Goal: Entertainment & Leisure: Consume media (video, audio)

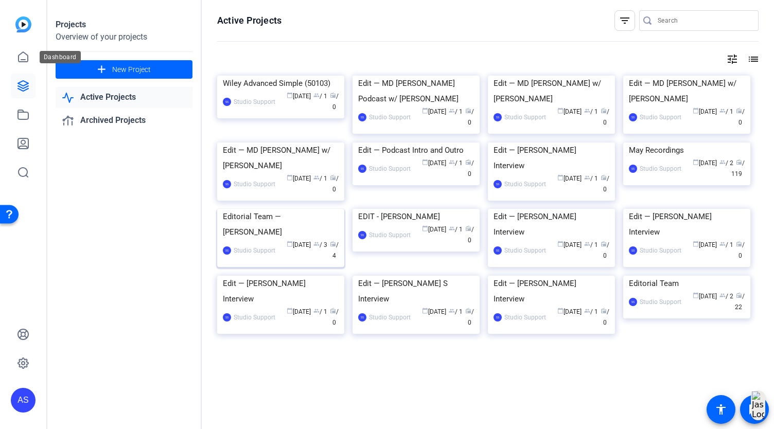
scroll to position [51, 0]
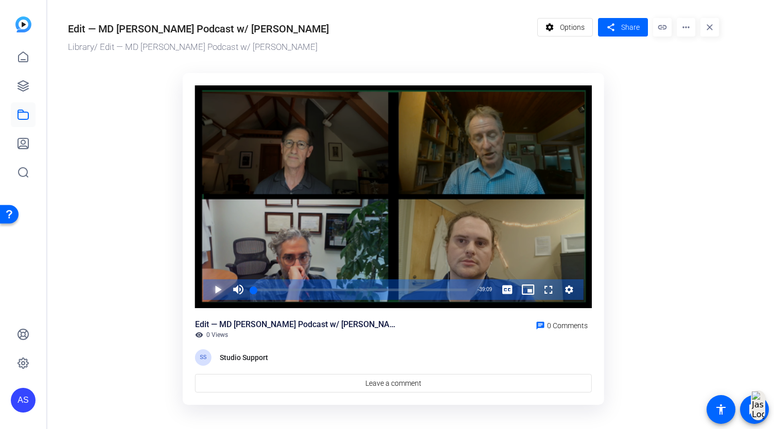
click at [207, 291] on span "Video Player" at bounding box center [207, 289] width 0 height 21
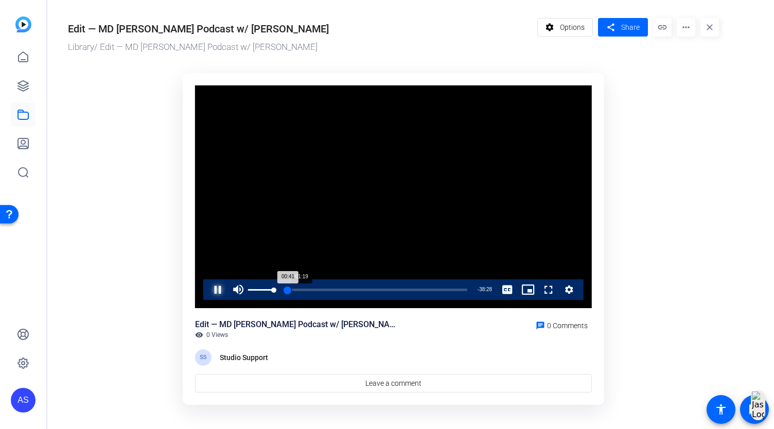
drag, startPoint x: 274, startPoint y: 290, endPoint x: 293, endPoint y: 294, distance: 19.5
click at [293, 294] on div "Pause Mute 100% Current Time 0:41 / Duration 39:09 Loaded : 4.29% 01:19 00:41 S…" at bounding box center [393, 289] width 380 height 21
drag, startPoint x: 287, startPoint y: 291, endPoint x: 297, endPoint y: 292, distance: 10.3
click at [297, 292] on div "Loaded : 0.00% 06:44 02:59" at bounding box center [361, 289] width 224 height 21
drag, startPoint x: 294, startPoint y: 288, endPoint x: 261, endPoint y: 288, distance: 32.9
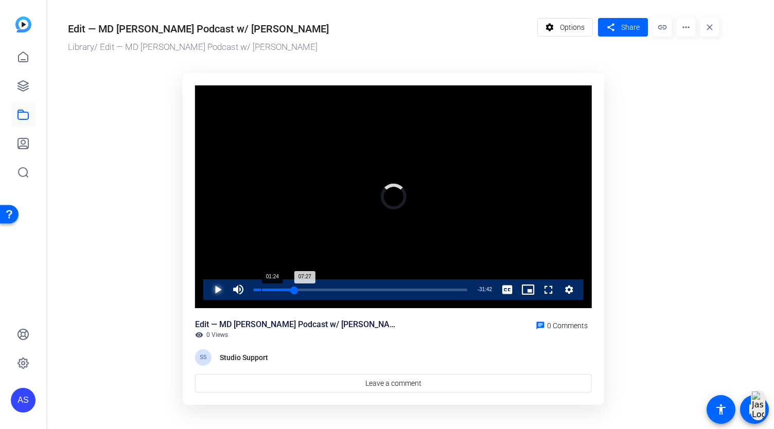
click at [261, 289] on div "Loaded : 0.00% 01:24 07:27" at bounding box center [361, 290] width 214 height 3
drag, startPoint x: 269, startPoint y: 290, endPoint x: 240, endPoint y: 290, distance: 29.3
click at [240, 290] on div "Play Unmute 0% Current Time 2:55 / Duration 39:09 Loaded : 0.00% 00:00 02:55 St…" at bounding box center [393, 289] width 380 height 21
click at [207, 289] on span "Video Player" at bounding box center [207, 289] width 0 height 21
drag, startPoint x: 251, startPoint y: 293, endPoint x: 221, endPoint y: 288, distance: 30.3
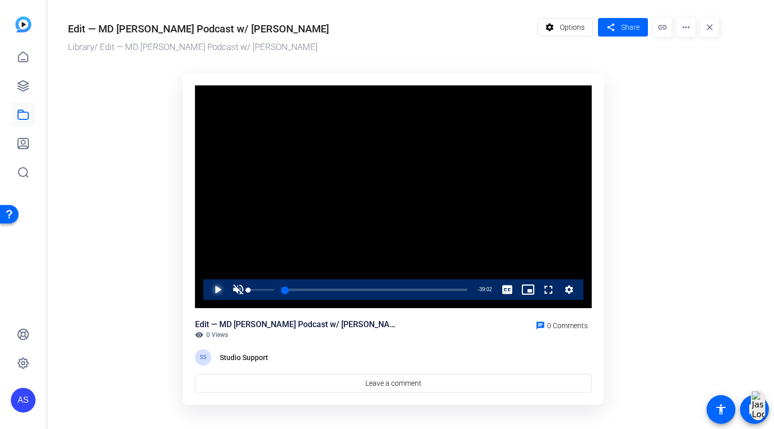
click at [221, 288] on div "Play Unmute 0% Current Time 0:07 / Duration 39:09 Loaded : 2.18% 00:00 00:07 St…" at bounding box center [393, 289] width 380 height 21
drag, startPoint x: 274, startPoint y: 289, endPoint x: 227, endPoint y: 288, distance: 46.3
click at [227, 288] on div "Play Unmute 64% Current Time 0:07 / Duration 39:09 Loaded : 2.18% 00:00 02:54 S…" at bounding box center [393, 289] width 380 height 21
drag, startPoint x: 290, startPoint y: 290, endPoint x: 275, endPoint y: 289, distance: 15.4
click at [281, 287] on div "Loaded : 0.00% 05:15 05:19" at bounding box center [361, 289] width 224 height 21
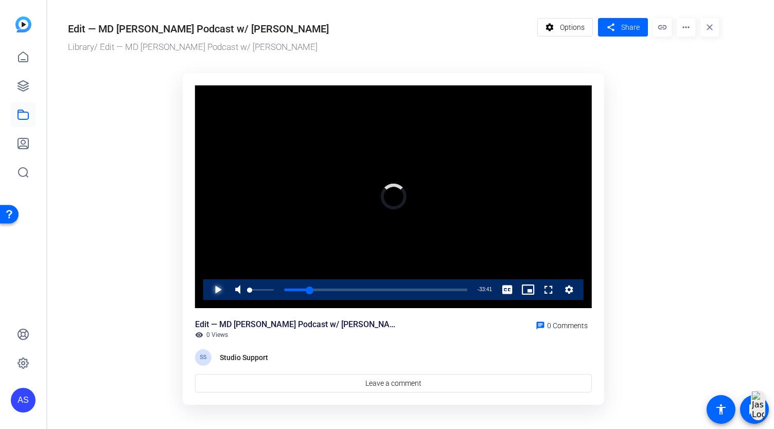
drag, startPoint x: 283, startPoint y: 287, endPoint x: 232, endPoint y: 291, distance: 51.7
click at [232, 291] on div "Play Mute 12% Current Time 5:28 / Duration 39:09 Loaded : 0.00% 01:53 05:28 Str…" at bounding box center [393, 289] width 380 height 21
drag, startPoint x: 258, startPoint y: 291, endPoint x: 240, endPoint y: 290, distance: 18.0
click at [240, 290] on div "Play Unmute 0% Current Time 0:00 / Duration 39:09 Loaded : 0.00% 00:11 02:32 St…" at bounding box center [393, 289] width 380 height 21
drag, startPoint x: 266, startPoint y: 296, endPoint x: 251, endPoint y: 293, distance: 15.7
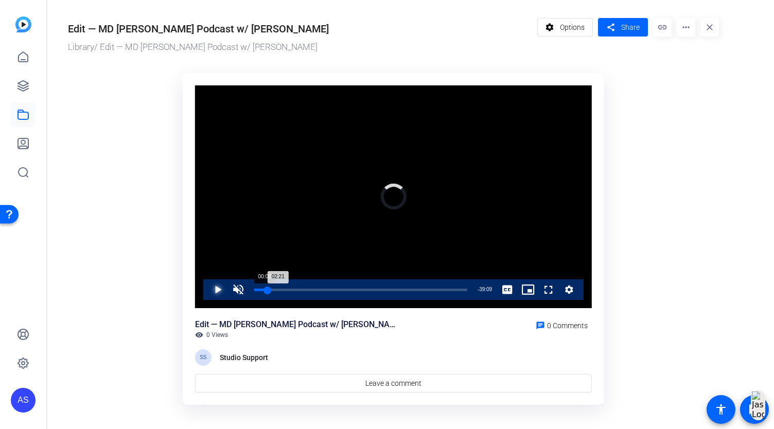
click at [251, 293] on div "Loaded : 0.00% 00:00 02:21" at bounding box center [361, 289] width 224 height 21
drag, startPoint x: 265, startPoint y: 292, endPoint x: 249, endPoint y: 293, distance: 16.5
click at [249, 293] on div "Loaded : 0.00% 00:00 02:15" at bounding box center [361, 289] width 224 height 21
click at [207, 290] on span "Video Player" at bounding box center [207, 289] width 0 height 21
click at [207, 293] on span "Video Player" at bounding box center [207, 289] width 0 height 21
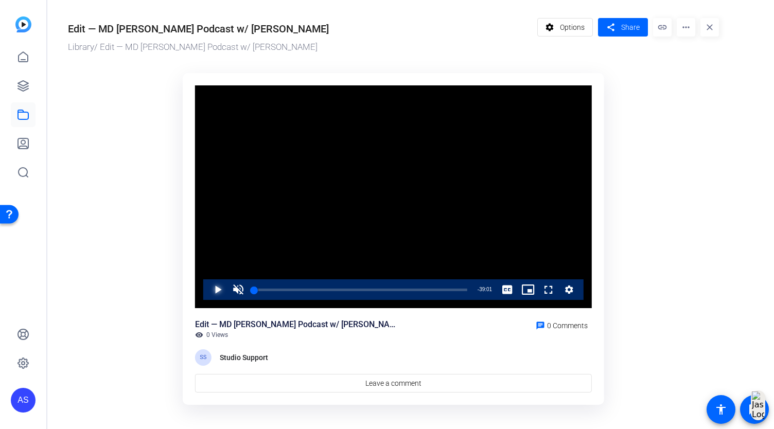
click at [207, 293] on span "Video Player" at bounding box center [207, 289] width 0 height 21
click at [232, 289] on span "Video Player" at bounding box center [238, 289] width 21 height 21
drag, startPoint x: 256, startPoint y: 290, endPoint x: 239, endPoint y: 291, distance: 17.5
click at [244, 291] on div "Play Unmute 0% Current Time 0:00 / Duration 39:09 Loaded : 3.40% 00:00 00:00 St…" at bounding box center [393, 289] width 380 height 21
click at [207, 291] on span "Video Player" at bounding box center [207, 289] width 0 height 21
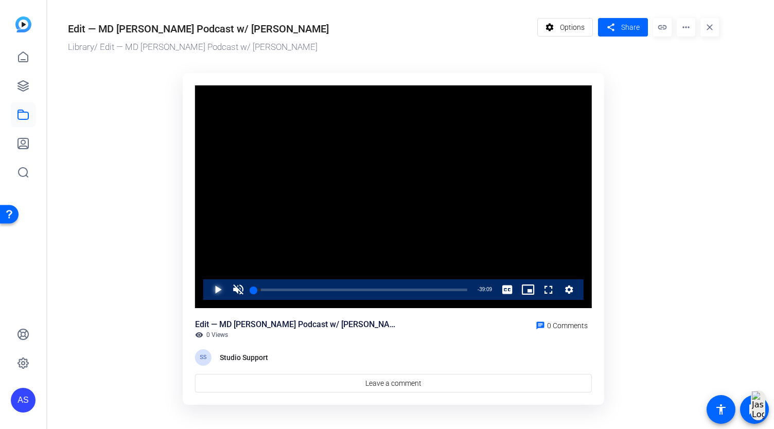
click at [207, 291] on span "Video Player" at bounding box center [207, 289] width 0 height 21
click at [207, 287] on span "Video Player" at bounding box center [207, 289] width 0 height 21
click at [233, 293] on span "Video Player" at bounding box center [238, 289] width 21 height 21
click at [239, 293] on span "Video Player" at bounding box center [238, 289] width 21 height 21
click at [238, 293] on span "Video Player" at bounding box center [238, 289] width 21 height 21
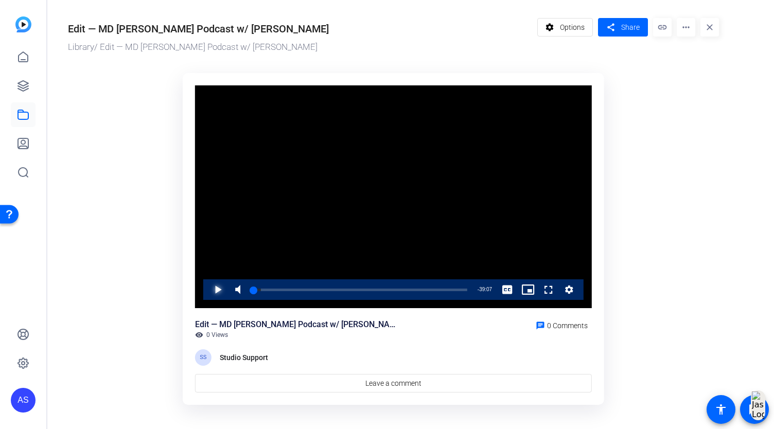
click at [207, 294] on span "Video Player" at bounding box center [207, 289] width 0 height 21
drag, startPoint x: 284, startPoint y: 290, endPoint x: 234, endPoint y: 288, distance: 50.0
click at [234, 288] on div "Play Unmute 0% Current Time 1:47 / Duration 39:09 Loaded : 0.00% 00:00 01:47 St…" at bounding box center [393, 289] width 380 height 21
click at [207, 289] on span "Video Player" at bounding box center [207, 289] width 0 height 21
drag, startPoint x: 258, startPoint y: 290, endPoint x: 251, endPoint y: 290, distance: 7.2
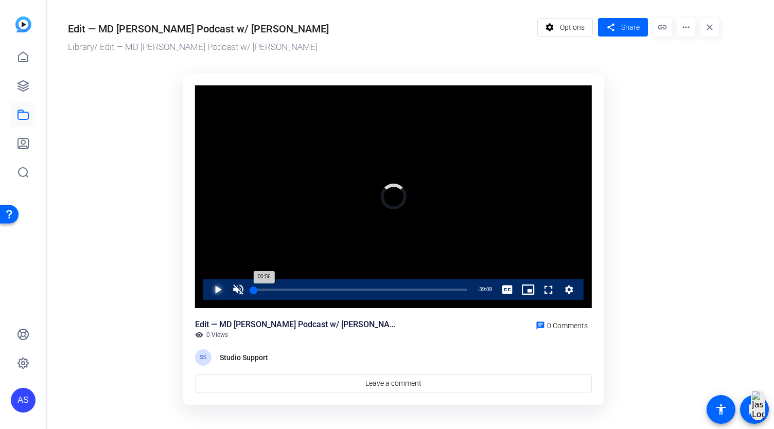
click at [254, 290] on div "Loaded : 0.00% 00:05 00:56" at bounding box center [361, 290] width 214 height 3
click at [207, 291] on span "Video Player" at bounding box center [207, 289] width 0 height 21
click at [207, 294] on span "Video Player" at bounding box center [207, 289] width 0 height 21
click at [207, 290] on span "Video Player" at bounding box center [207, 289] width 0 height 21
click at [229, 293] on span "Video Player" at bounding box center [238, 289] width 21 height 21
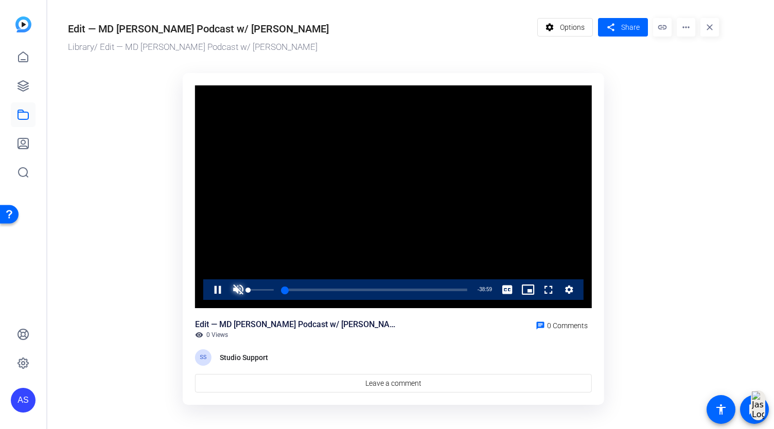
drag, startPoint x: 250, startPoint y: 290, endPoint x: 242, endPoint y: 290, distance: 7.2
click at [242, 290] on div "Unmute 0%" at bounding box center [253, 289] width 51 height 21
click at [238, 290] on span "Video Player" at bounding box center [238, 289] width 21 height 21
drag, startPoint x: 257, startPoint y: 291, endPoint x: 210, endPoint y: 287, distance: 47.6
click at [209, 291] on div "Play Mute 4% Current Time 0:00 / Duration 39:09 Loaded : 0.47% 00:00 00:00 Stre…" at bounding box center [393, 289] width 380 height 21
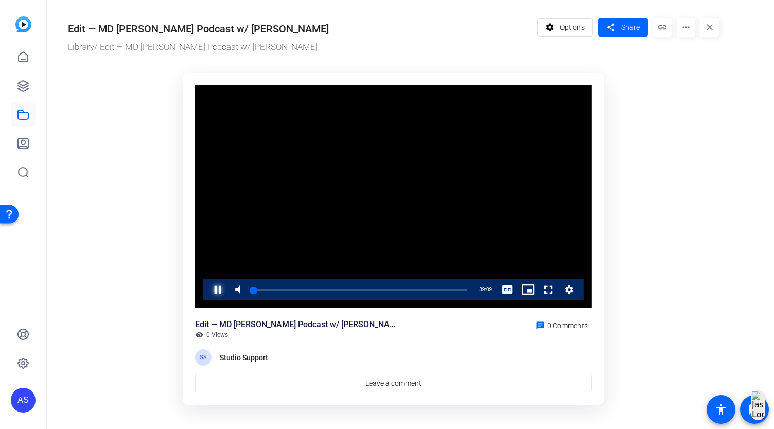
click at [207, 291] on span "Video Player" at bounding box center [207, 289] width 0 height 21
click at [207, 290] on span "Video Player" at bounding box center [207, 289] width 0 height 21
click at [254, 290] on div "00:05" at bounding box center [254, 290] width 1 height 3
drag, startPoint x: 254, startPoint y: 290, endPoint x: 248, endPoint y: 292, distance: 6.7
click at [249, 292] on div "Loaded : 2.18% 00:00 00:00" at bounding box center [361, 289] width 224 height 21
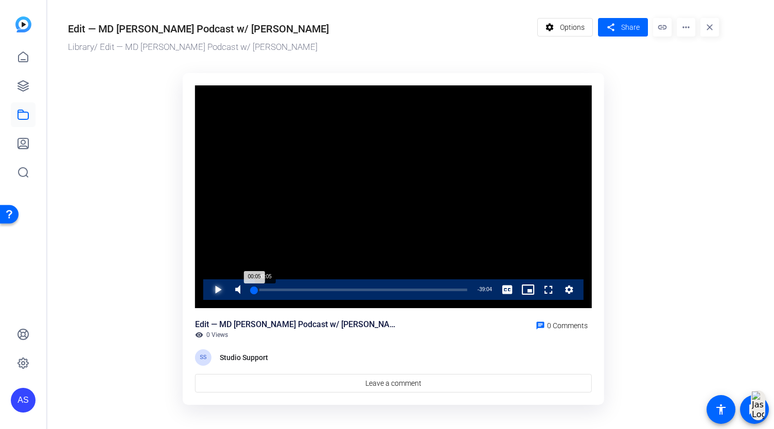
click at [254, 291] on div "00:05" at bounding box center [254, 290] width 1 height 3
drag, startPoint x: 254, startPoint y: 292, endPoint x: 249, endPoint y: 292, distance: 5.2
click at [254, 291] on div "00:00" at bounding box center [254, 290] width 0 height 3
click at [254, 290] on div "00:05" at bounding box center [254, 290] width 1 height 3
drag, startPoint x: 257, startPoint y: 288, endPoint x: 252, endPoint y: 293, distance: 6.5
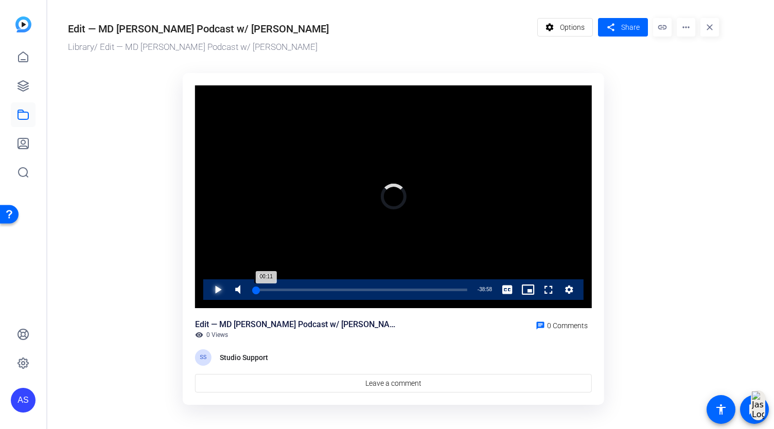
click at [254, 291] on div "00:11" at bounding box center [255, 290] width 3 height 3
click at [207, 294] on span "Video Player" at bounding box center [207, 289] width 0 height 21
click at [207, 291] on span "Video Player" at bounding box center [207, 289] width 0 height 21
click at [235, 290] on span "Video Player" at bounding box center [238, 289] width 21 height 21
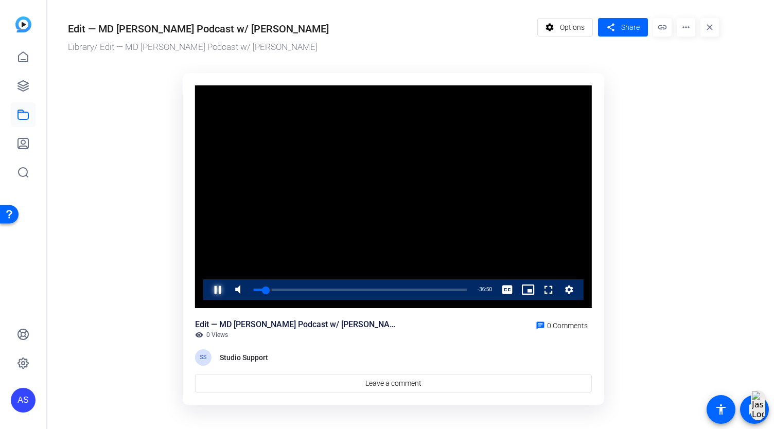
click at [207, 291] on span "Video Player" at bounding box center [207, 289] width 0 height 21
click at [207, 287] on span "Video Player" at bounding box center [207, 289] width 0 height 21
click at [207, 294] on span "Video Player" at bounding box center [207, 289] width 0 height 21
click at [207, 285] on span "Video Player" at bounding box center [207, 289] width 0 height 21
drag, startPoint x: 263, startPoint y: 293, endPoint x: 269, endPoint y: 288, distance: 7.3
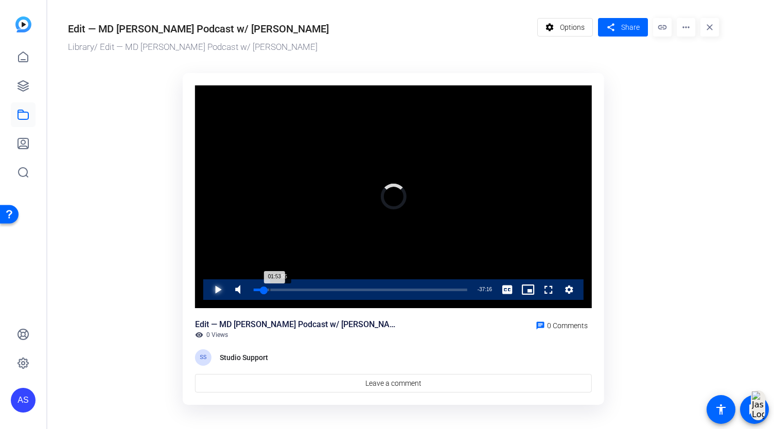
click at [269, 288] on div "Loaded : 0.00% 02:55 01:53" at bounding box center [361, 289] width 224 height 21
click at [260, 291] on div "01:41" at bounding box center [258, 290] width 9 height 3
click at [231, 290] on span "Video Player" at bounding box center [238, 289] width 21 height 21
click at [235, 289] on span "Video Player" at bounding box center [238, 289] width 21 height 21
click at [207, 288] on span "Video Player" at bounding box center [207, 289] width 0 height 21
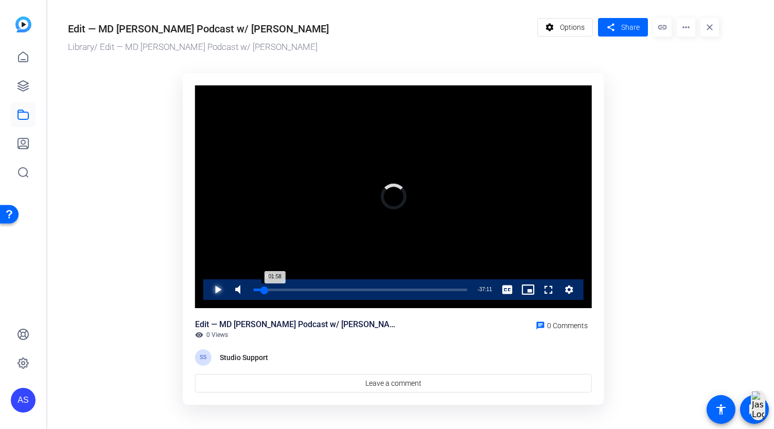
click at [261, 291] on div "01:58" at bounding box center [259, 290] width 11 height 3
click at [207, 293] on span "Video Player" at bounding box center [207, 289] width 0 height 21
drag, startPoint x: 266, startPoint y: 290, endPoint x: 274, endPoint y: 286, distance: 9.0
click at [274, 286] on div "Loaded : 0.00% 03:40 02:21" at bounding box center [361, 289] width 224 height 21
drag, startPoint x: 274, startPoint y: 291, endPoint x: 278, endPoint y: 284, distance: 7.9
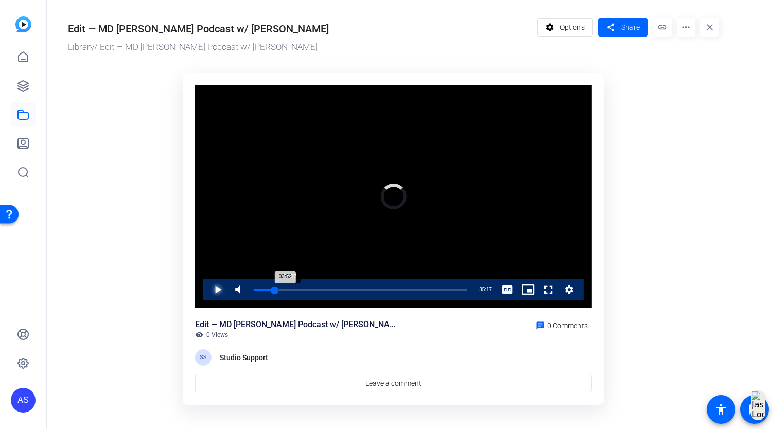
click at [278, 284] on div "Loaded : 0.00% 04:37 03:52" at bounding box center [361, 289] width 224 height 21
drag, startPoint x: 281, startPoint y: 291, endPoint x: 267, endPoint y: 290, distance: 13.9
click at [267, 290] on div "Loaded : 0.00% 02:32 04:48" at bounding box center [361, 290] width 214 height 3
click at [267, 289] on div "02:43" at bounding box center [261, 290] width 15 height 3
click at [207, 293] on span "Video Player" at bounding box center [207, 289] width 0 height 21
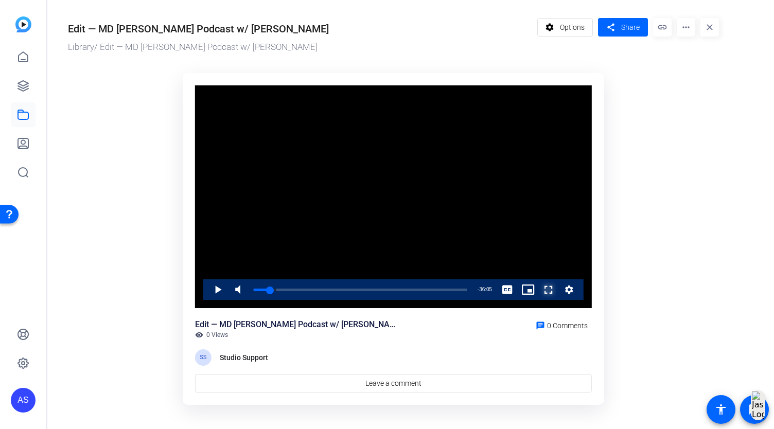
click at [538, 289] on span "Video Player" at bounding box center [538, 289] width 0 height 21
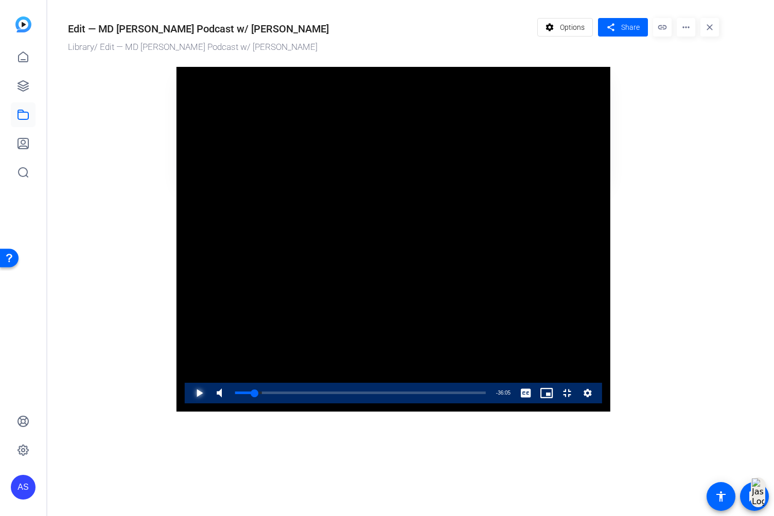
click at [189, 403] on span "Video Player" at bounding box center [189, 393] width 0 height 21
click at [235, 394] on div "04:07" at bounding box center [248, 393] width 27 height 3
click at [189, 403] on span "Video Player" at bounding box center [189, 393] width 0 height 21
click at [235, 394] on div "02:38" at bounding box center [243, 393] width 17 height 3
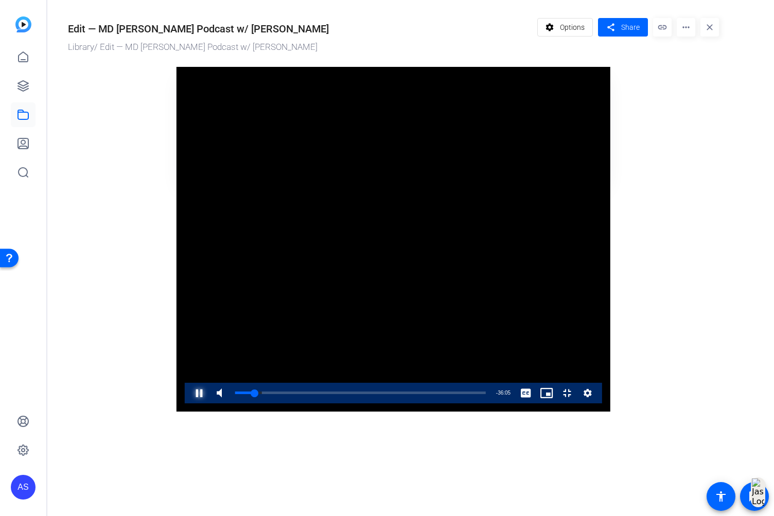
click at [189, 403] on span "Video Player" at bounding box center [189, 393] width 0 height 21
click at [235, 394] on div "02:58" at bounding box center [244, 393] width 19 height 3
click at [189, 403] on span "Video Player" at bounding box center [189, 393] width 0 height 21
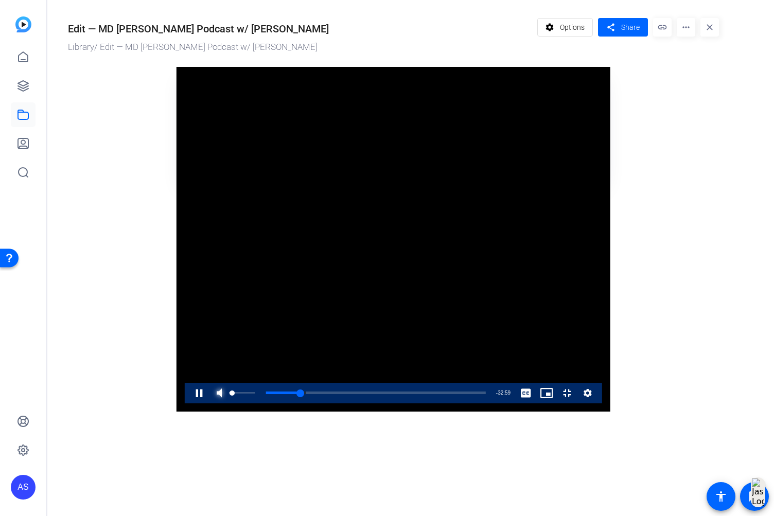
click at [209, 403] on span "Video Player" at bounding box center [219, 393] width 21 height 21
drag, startPoint x: 164, startPoint y: 499, endPoint x: 157, endPoint y: 502, distance: 6.9
click at [235, 394] on div "06:35" at bounding box center [256, 393] width 42 height 3
click at [189, 403] on span "Video Player" at bounding box center [189, 393] width 0 height 21
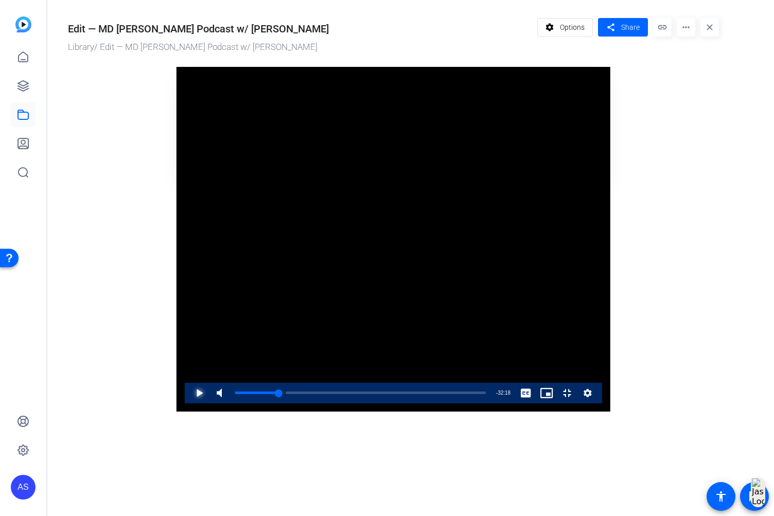
click at [189, 403] on span "Video Player" at bounding box center [189, 393] width 0 height 21
click at [557, 403] on span "Video Player" at bounding box center [557, 393] width 0 height 21
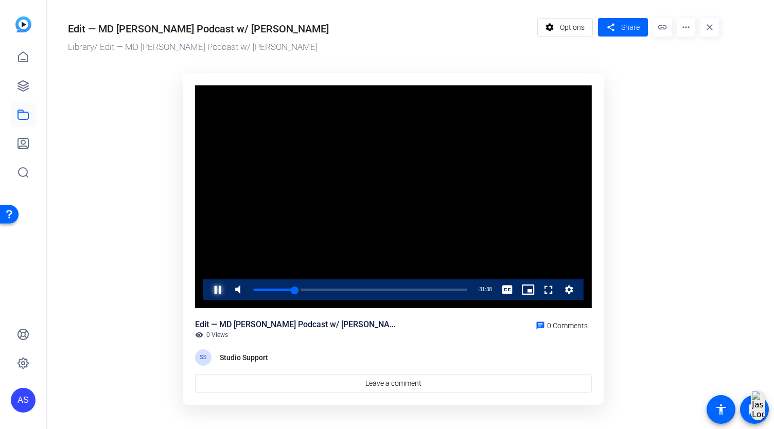
click at [207, 290] on span "Video Player" at bounding box center [207, 289] width 0 height 21
click at [207, 291] on span "Video Player" at bounding box center [207, 289] width 0 height 21
click at [207, 288] on span "Video Player" at bounding box center [207, 289] width 0 height 21
click at [309, 291] on div "10:17" at bounding box center [282, 290] width 56 height 3
click at [207, 292] on span "Video Player" at bounding box center [207, 289] width 0 height 21
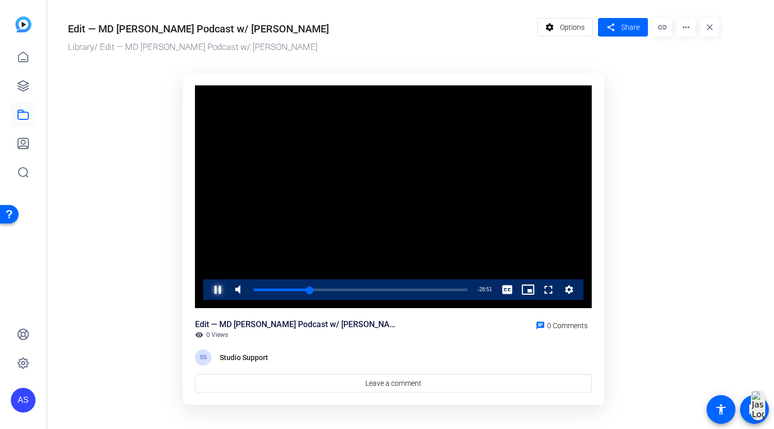
click at [207, 290] on span "Video Player" at bounding box center [207, 289] width 0 height 21
click at [207, 292] on span "Video Player" at bounding box center [207, 289] width 0 height 21
click at [207, 289] on span "Video Player" at bounding box center [207, 289] width 0 height 21
click at [207, 290] on span "Video Player" at bounding box center [207, 289] width 0 height 21
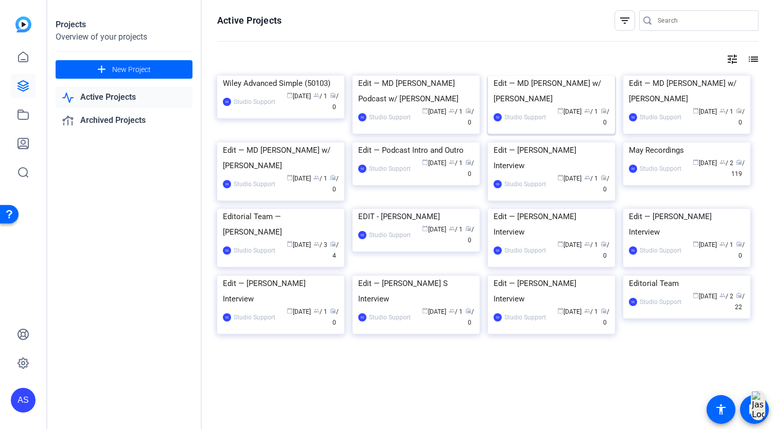
click at [541, 76] on img at bounding box center [551, 76] width 127 height 0
click at [535, 107] on div "Edit — MD [PERSON_NAME] w/ [PERSON_NAME]" at bounding box center [551, 91] width 116 height 31
